Goal: Task Accomplishment & Management: Complete application form

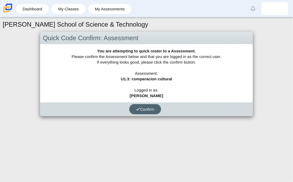
click at [146, 113] on button "Confirm" at bounding box center [145, 109] width 32 height 10
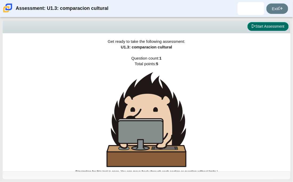
click at [282, 27] on button "Start Assessment" at bounding box center [268, 26] width 41 height 9
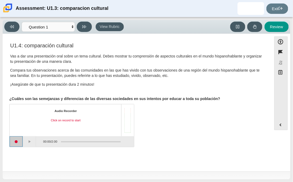
click at [18, 141] on button "Start recording" at bounding box center [16, 142] width 13 height 11
click at [11, 142] on button "Stop recording" at bounding box center [16, 142] width 13 height 11
click at [17, 142] on button "Start recording" at bounding box center [16, 142] width 13 height 11
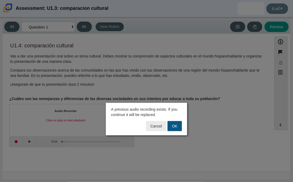
click at [178, 128] on button "OK" at bounding box center [175, 126] width 14 height 10
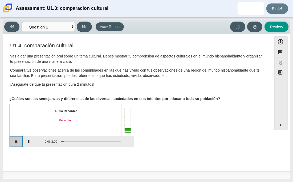
click at [18, 144] on button "Stop recording" at bounding box center [16, 142] width 13 height 11
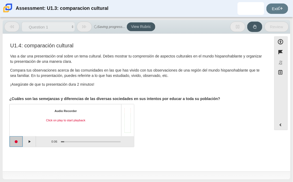
click at [18, 141] on button "Start recording" at bounding box center [16, 142] width 13 height 11
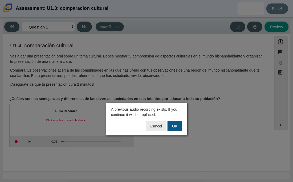
click at [178, 127] on button "OK" at bounding box center [175, 126] width 14 height 10
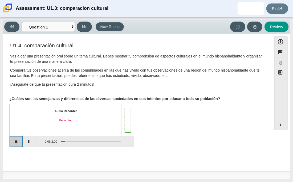
click at [11, 141] on button "Stop recording" at bounding box center [16, 142] width 13 height 11
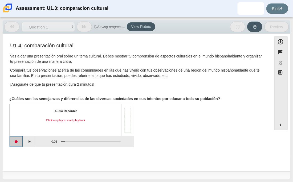
click at [17, 141] on button "Start recording" at bounding box center [16, 142] width 13 height 11
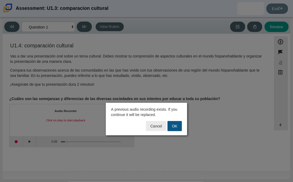
click at [176, 128] on button "OK" at bounding box center [175, 126] width 14 height 10
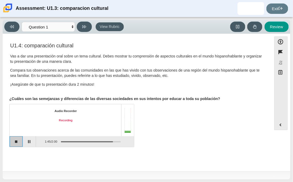
click at [16, 142] on button "Stop recording" at bounding box center [16, 142] width 13 height 11
click at [29, 142] on button "Play" at bounding box center [29, 142] width 13 height 11
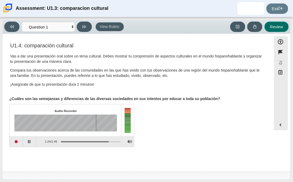
click at [278, 29] on button "Review" at bounding box center [277, 27] width 24 height 10
select select "review"
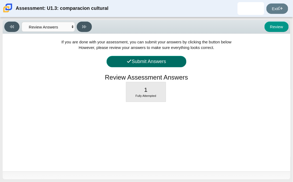
click at [168, 61] on button "Submit Answers" at bounding box center [147, 61] width 80 height 11
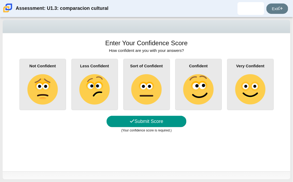
click at [256, 84] on img at bounding box center [251, 89] width 30 height 30
click at [0, 0] on input "Very Confident" at bounding box center [0, 0] width 0 height 0
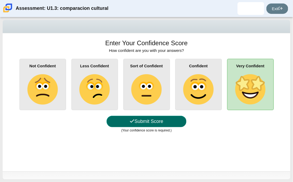
click at [174, 119] on button "Submit Score" at bounding box center [147, 121] width 80 height 11
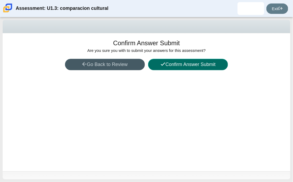
click at [182, 66] on button "Confirm Answer Submit" at bounding box center [188, 64] width 80 height 11
